Goal: Task Accomplishment & Management: Manage account settings

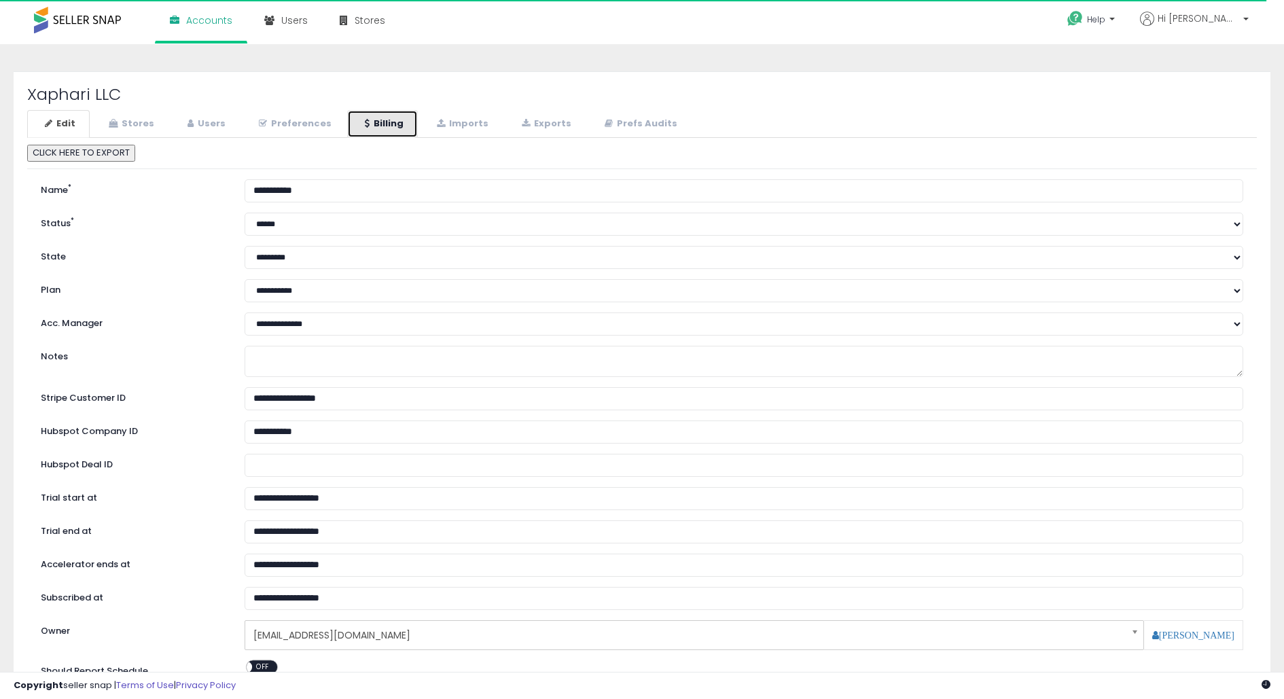
click at [369, 127] on link "Billing" at bounding box center [382, 124] width 71 height 28
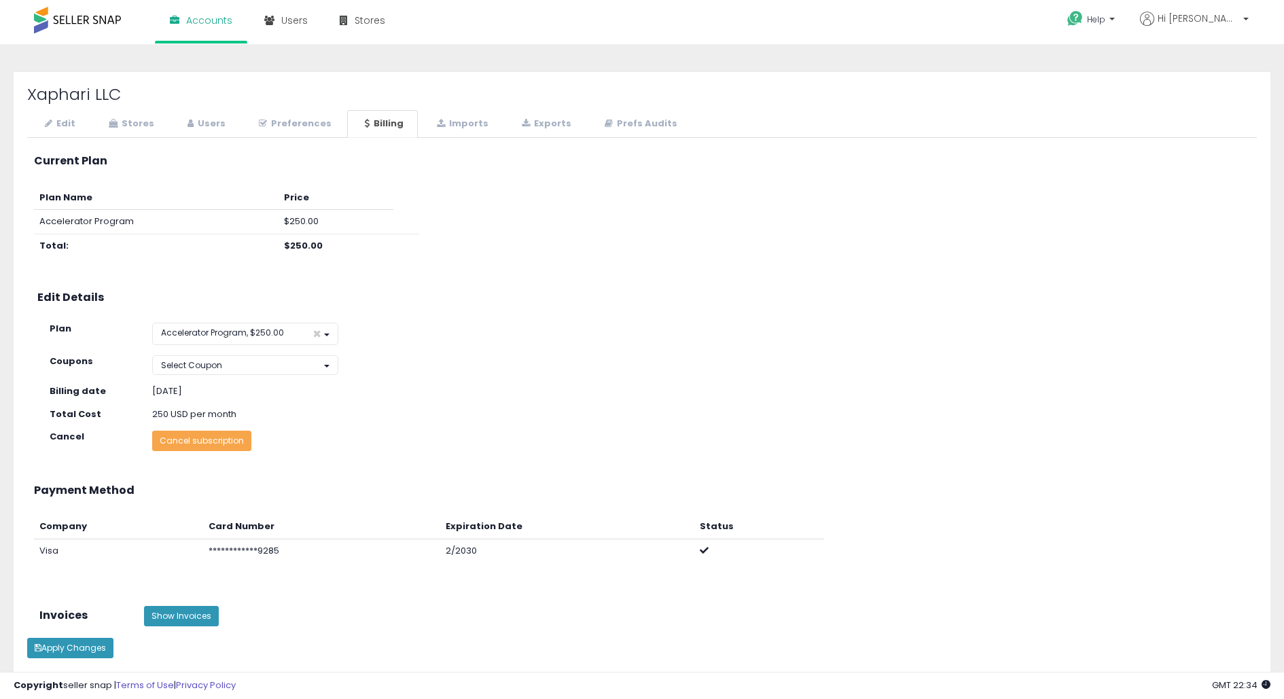
click at [208, 436] on button "Cancel subscription" at bounding box center [201, 441] width 99 height 20
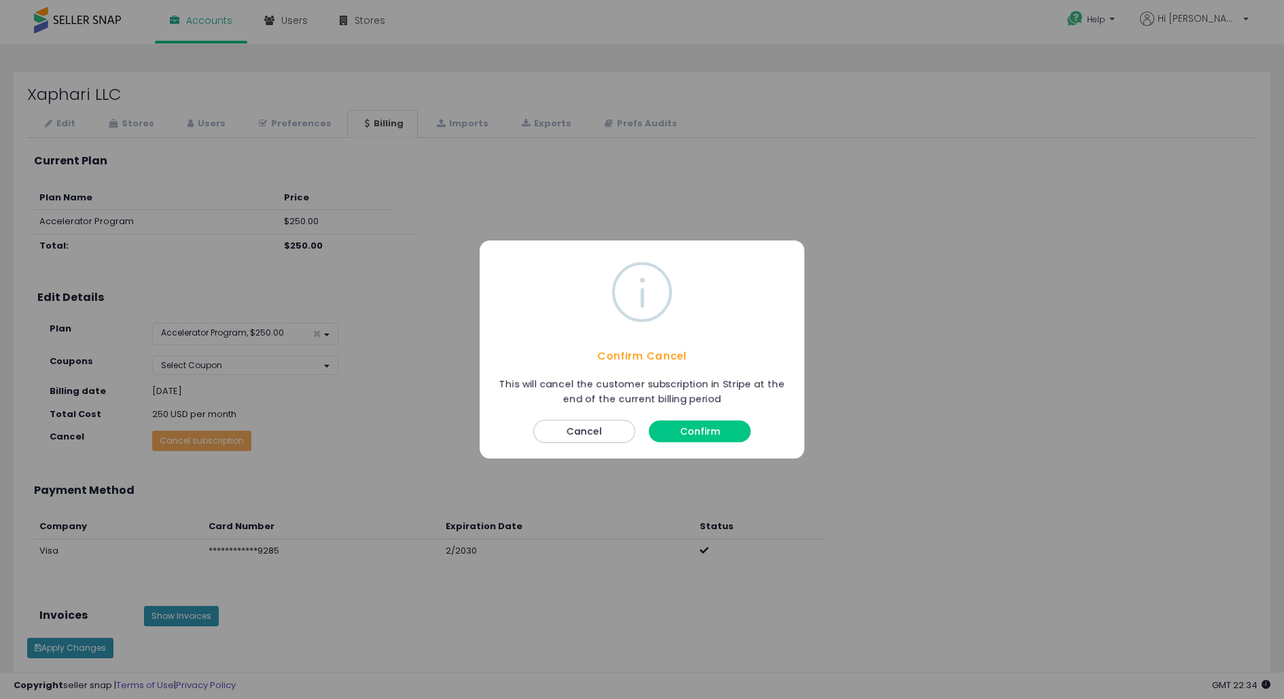
click at [677, 426] on button "Confirm" at bounding box center [700, 432] width 102 height 22
